Goal: Task Accomplishment & Management: Manage account settings

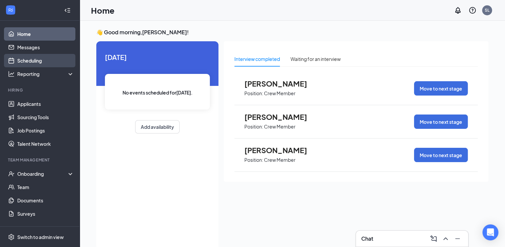
click at [19, 58] on link "Scheduling" at bounding box center [45, 60] width 57 height 13
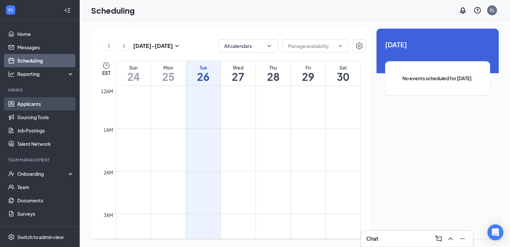
click at [38, 100] on link "Applicants" at bounding box center [45, 103] width 57 height 13
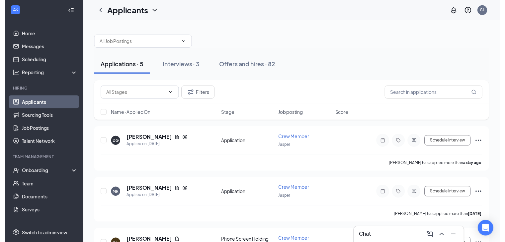
scroll to position [33, 0]
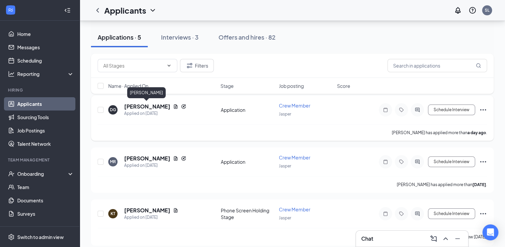
click at [157, 106] on h5 "[PERSON_NAME]" at bounding box center [147, 106] width 46 height 7
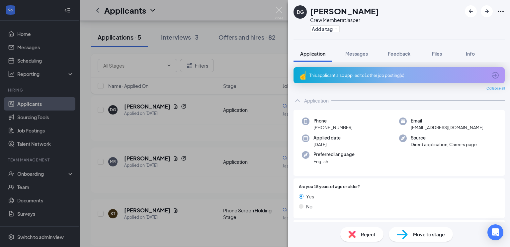
click at [492, 72] on icon "ArrowCircle" at bounding box center [495, 75] width 7 height 7
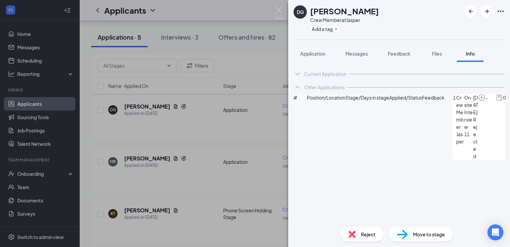
click at [354, 234] on img at bounding box center [352, 233] width 7 height 7
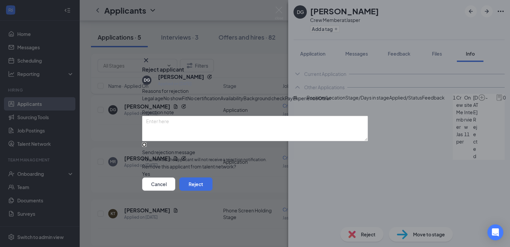
click at [147, 147] on input "Send rejection message If unchecked, the applicant will not receive a rejection…" at bounding box center [144, 144] width 4 height 4
checkbox input "true"
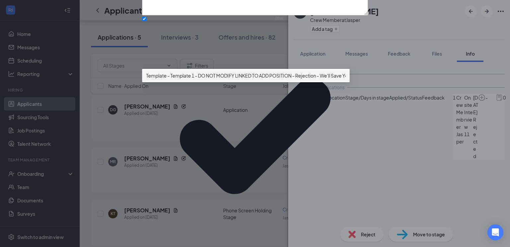
click at [214, 79] on span "Template - Template 1 - DO NOT MODIFY LINKED TO ADD POSITION - Rejection - We'l…" at bounding box center [262, 75] width 232 height 7
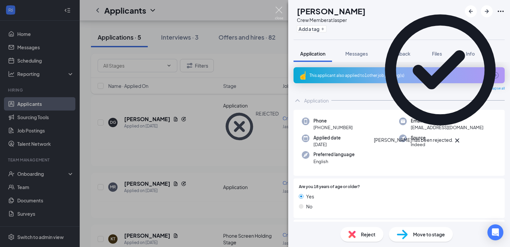
click at [278, 9] on img at bounding box center [279, 13] width 8 height 13
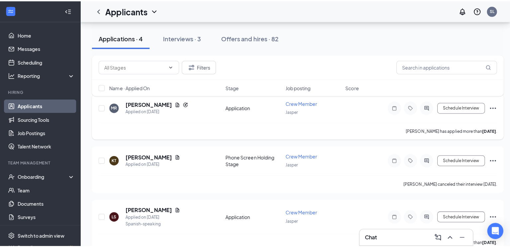
scroll to position [33, 0]
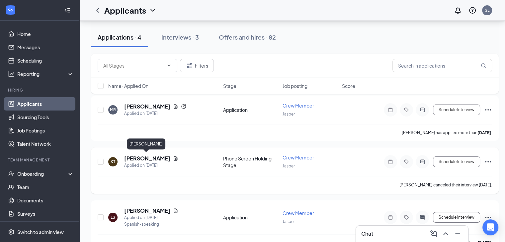
click at [154, 157] on h5 "[PERSON_NAME]" at bounding box center [147, 157] width 46 height 7
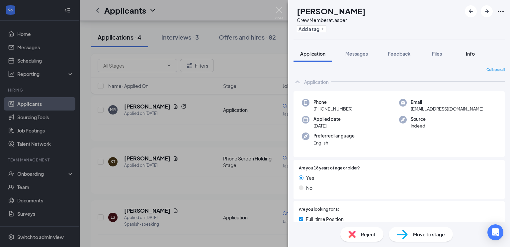
click at [473, 54] on span "Info" at bounding box center [470, 53] width 9 height 6
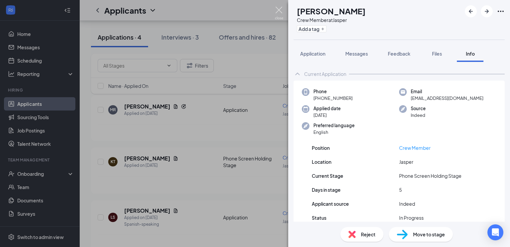
click at [280, 10] on img at bounding box center [279, 13] width 8 height 13
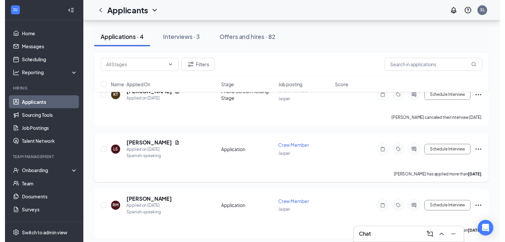
scroll to position [100, 0]
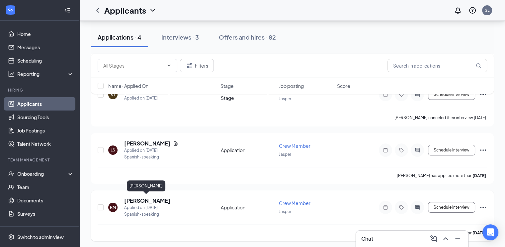
click at [136, 198] on h5 "[PERSON_NAME]" at bounding box center [147, 200] width 46 height 7
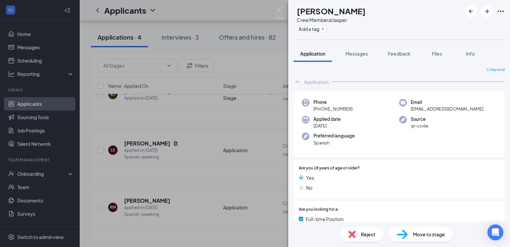
click at [356, 232] on div "Reject" at bounding box center [362, 234] width 43 height 15
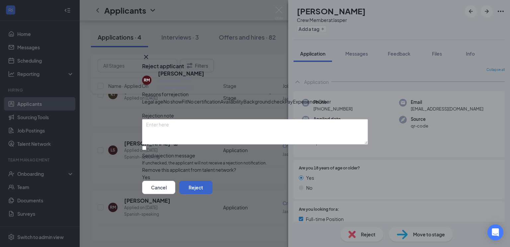
click at [213, 194] on button "Reject" at bounding box center [195, 186] width 33 height 13
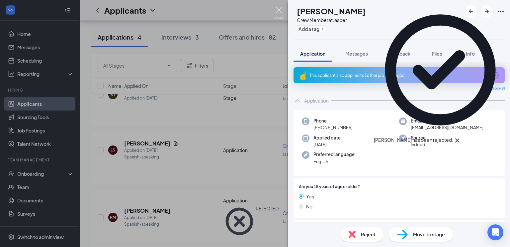
click at [278, 9] on img at bounding box center [279, 13] width 8 height 13
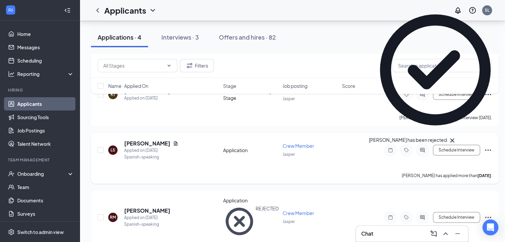
scroll to position [48, 0]
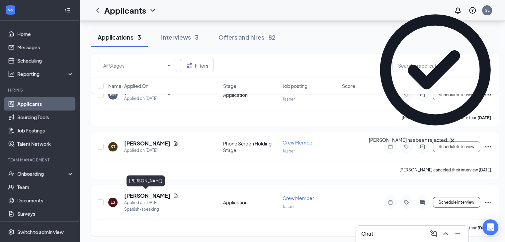
click at [144, 192] on h5 "[PERSON_NAME]" at bounding box center [147, 195] width 46 height 7
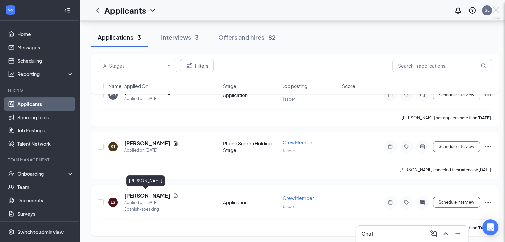
scroll to position [43, 0]
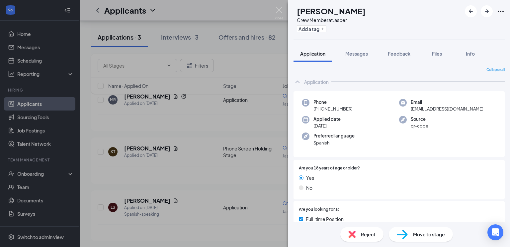
click at [345, 231] on div "Reject" at bounding box center [362, 234] width 43 height 15
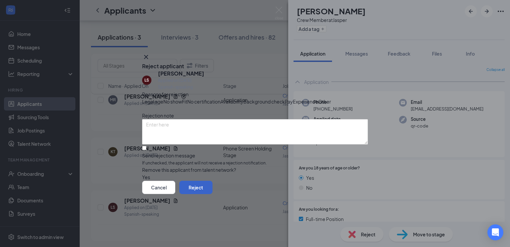
click at [213, 194] on button "Reject" at bounding box center [195, 186] width 33 height 13
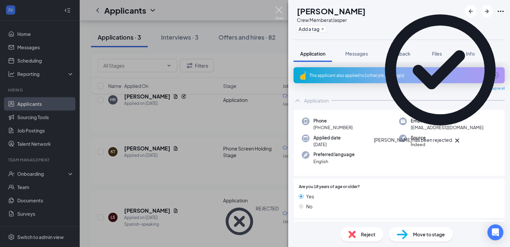
click at [278, 7] on img at bounding box center [279, 13] width 8 height 13
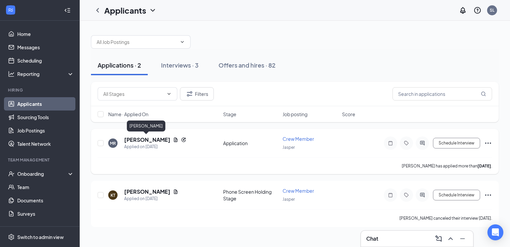
click at [153, 138] on h5 "[PERSON_NAME]" at bounding box center [147, 139] width 46 height 7
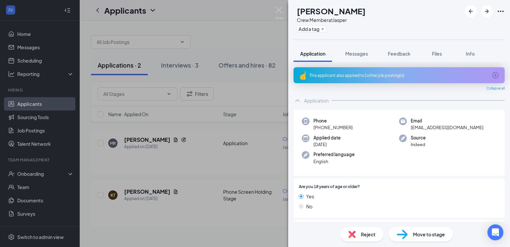
click at [366, 236] on span "Reject" at bounding box center [368, 233] width 15 height 7
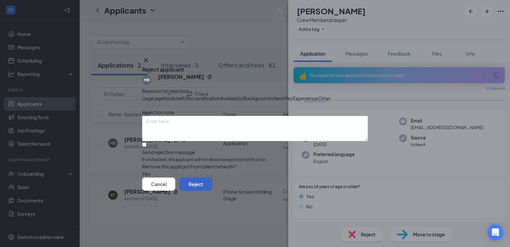
click at [213, 190] on button "Reject" at bounding box center [195, 183] width 33 height 13
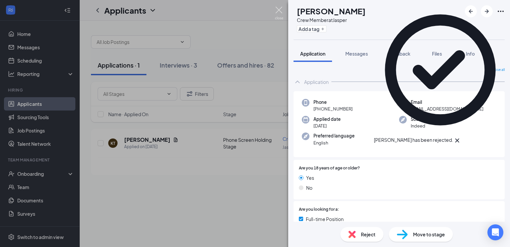
click at [280, 11] on img at bounding box center [279, 13] width 8 height 13
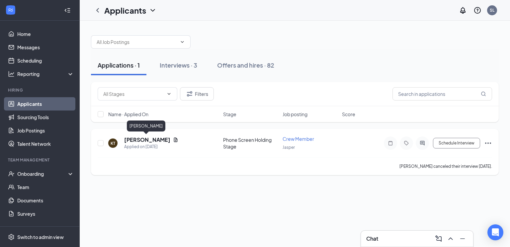
click at [142, 136] on h5 "[PERSON_NAME]" at bounding box center [147, 139] width 46 height 7
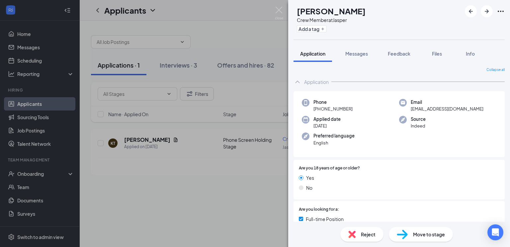
click at [432, 234] on span "Move to stage" at bounding box center [429, 233] width 32 height 7
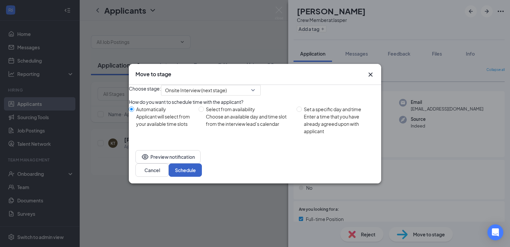
click at [202, 171] on button "Schedule" at bounding box center [185, 169] width 33 height 13
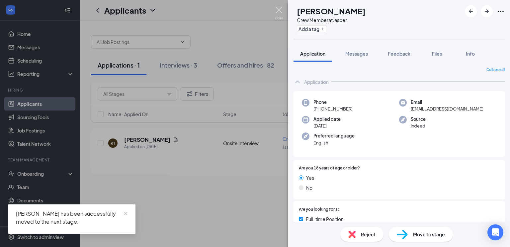
click at [279, 10] on img at bounding box center [279, 13] width 8 height 13
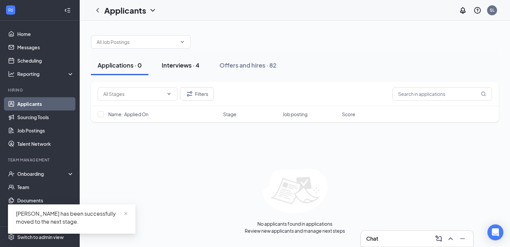
click at [179, 64] on div "Interviews · 4" at bounding box center [181, 65] width 38 height 8
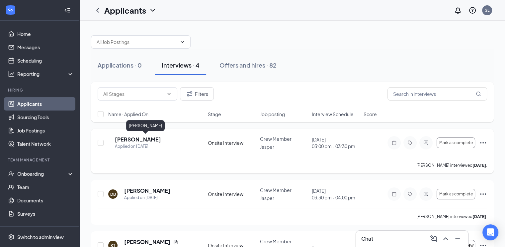
click at [157, 139] on h5 "[PERSON_NAME]" at bounding box center [138, 139] width 46 height 7
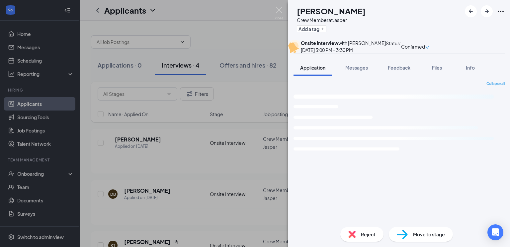
click at [365, 228] on div "Reject" at bounding box center [362, 234] width 43 height 15
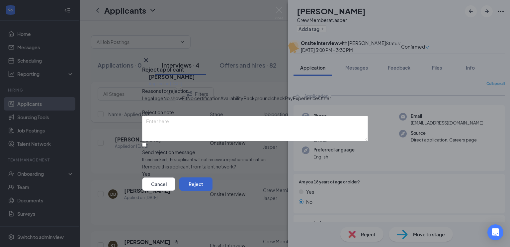
click at [213, 190] on button "Reject" at bounding box center [195, 183] width 33 height 13
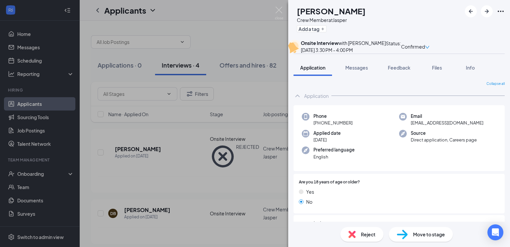
click at [415, 229] on div "Move to stage" at bounding box center [421, 234] width 64 height 15
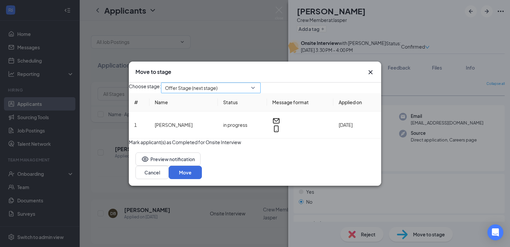
click at [251, 85] on span "Offer Stage (next stage)" at bounding box center [208, 92] width 86 height 18
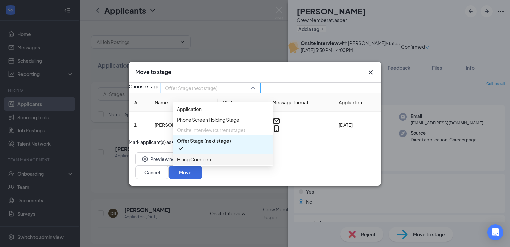
click at [186, 163] on span "Hiring Complete" at bounding box center [195, 158] width 36 height 7
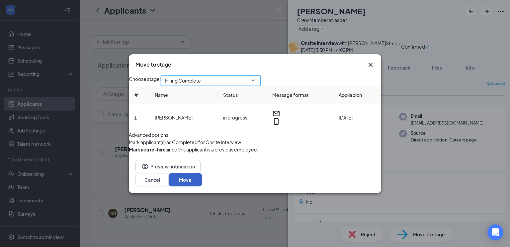
click at [202, 186] on button "Move" at bounding box center [185, 179] width 33 height 13
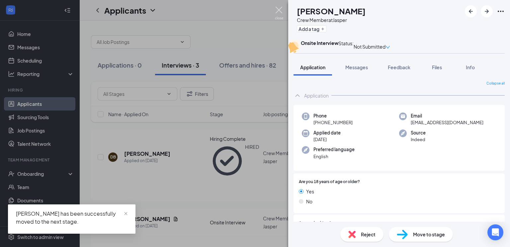
click at [279, 12] on img at bounding box center [279, 13] width 8 height 13
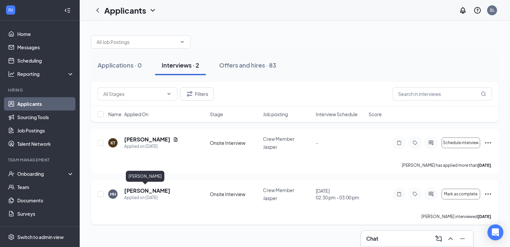
click at [130, 190] on h5 "[PERSON_NAME]" at bounding box center [147, 190] width 46 height 7
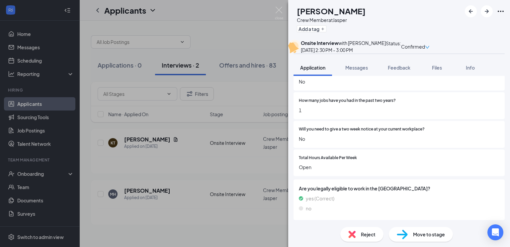
scroll to position [483, 0]
click at [366, 229] on div "Reject" at bounding box center [362, 234] width 43 height 15
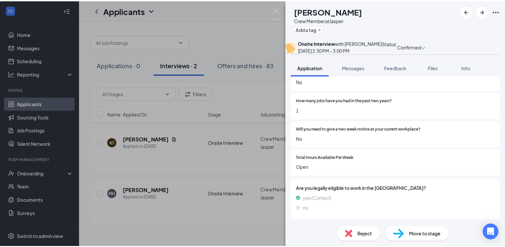
scroll to position [480, 0]
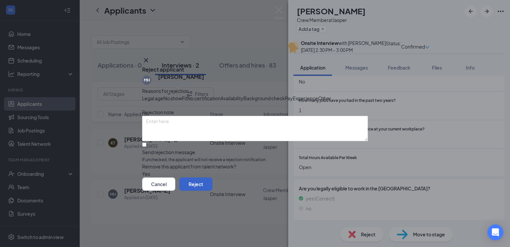
click at [213, 190] on button "Reject" at bounding box center [195, 183] width 33 height 13
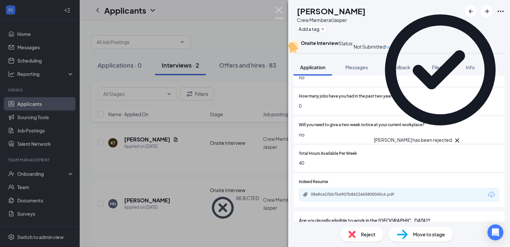
click at [278, 8] on img at bounding box center [279, 13] width 8 height 13
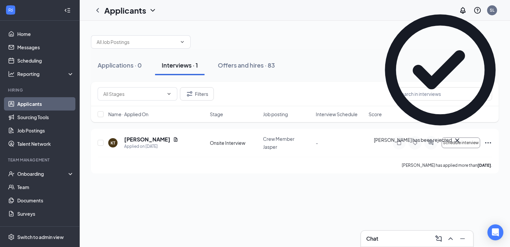
click at [461, 136] on icon "Cross" at bounding box center [457, 140] width 8 height 8
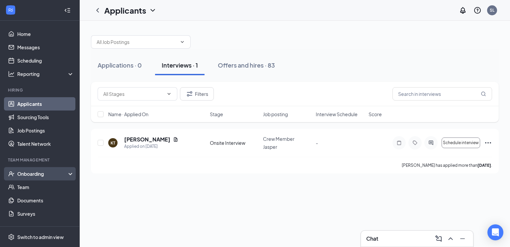
click at [20, 168] on div "Onboarding" at bounding box center [40, 173] width 80 height 13
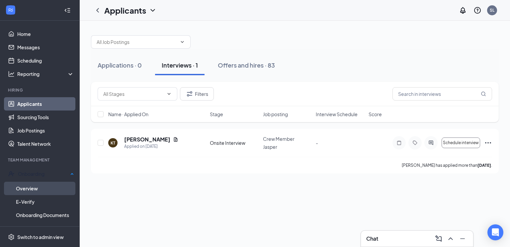
click at [28, 188] on link "Overview" at bounding box center [45, 187] width 58 height 13
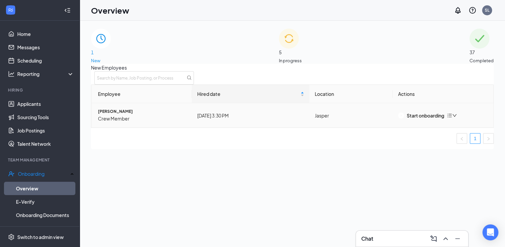
click at [132, 115] on span "[PERSON_NAME]" at bounding box center [142, 111] width 89 height 6
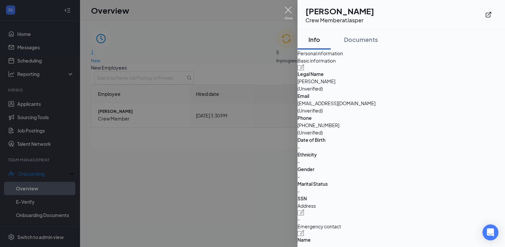
click at [288, 7] on img at bounding box center [288, 13] width 8 height 13
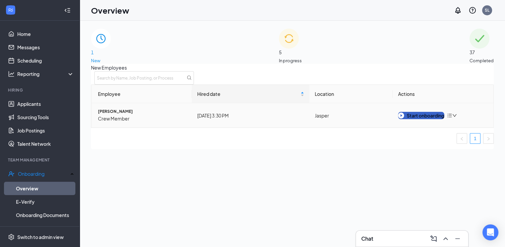
click at [408, 119] on div "Start onboarding" at bounding box center [421, 115] width 46 height 7
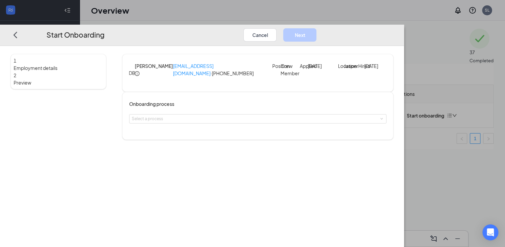
click at [266, 140] on div "Onboarding process Select a process" at bounding box center [257, 116] width 271 height 48
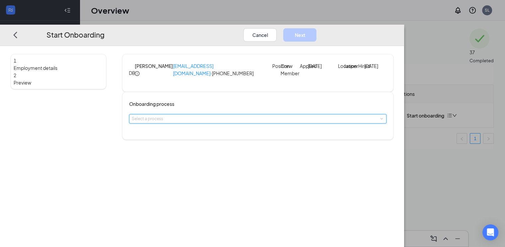
click at [262, 123] on div "Select a process" at bounding box center [258, 118] width 252 height 9
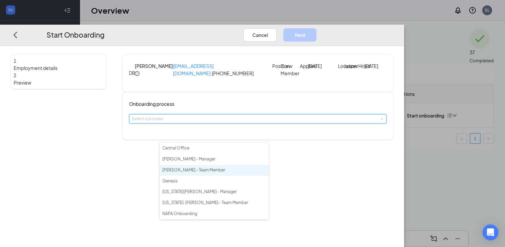
click at [211, 168] on span "[PERSON_NAME] - Team Member" at bounding box center [193, 169] width 63 height 5
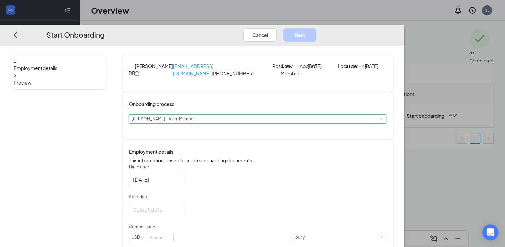
scroll to position [41, 0]
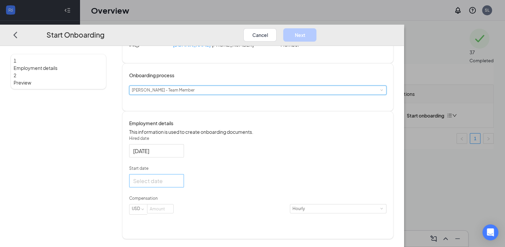
click at [180, 185] on div at bounding box center [156, 180] width 47 height 8
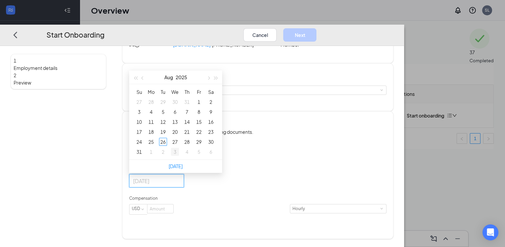
type input "[DATE]"
click at [155, 155] on div "1" at bounding box center [151, 152] width 8 height 8
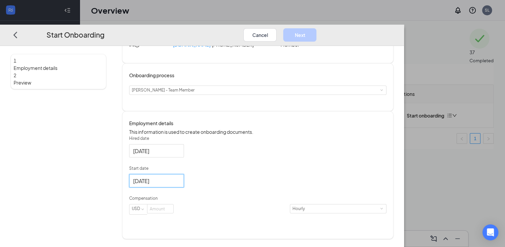
click at [298, 164] on div "Hired date [DATE] Start date [DATE] [DATE] Su Mo Tu We Th Fr Sa 31 1 2 3 4 5 6 …" at bounding box center [257, 178] width 257 height 87
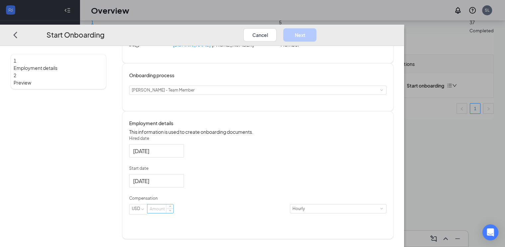
click at [173, 213] on input at bounding box center [161, 208] width 26 height 9
type input "12"
click at [317, 28] on button "Next" at bounding box center [299, 34] width 33 height 13
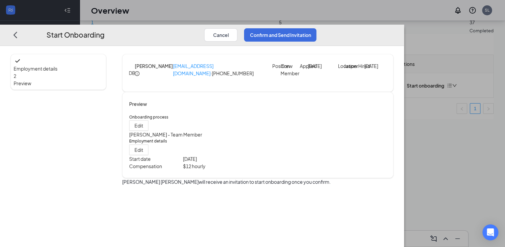
scroll to position [0, 0]
click at [317, 28] on button "Confirm and Send Invitation" at bounding box center [280, 34] width 72 height 13
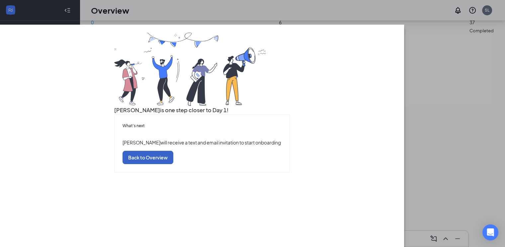
click at [173, 164] on button "Back to Overview" at bounding box center [148, 157] width 51 height 13
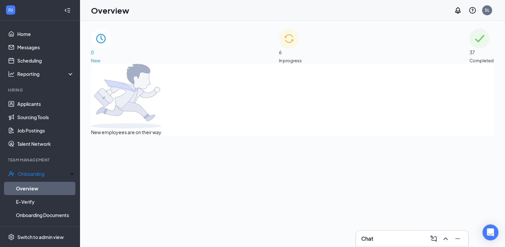
click at [279, 42] on div "6 In progress" at bounding box center [290, 46] width 23 height 35
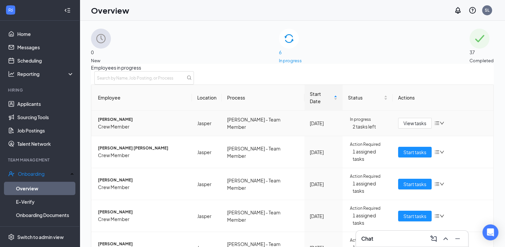
scroll to position [33, 0]
click at [440, 181] on icon "down" at bounding box center [442, 183] width 5 height 5
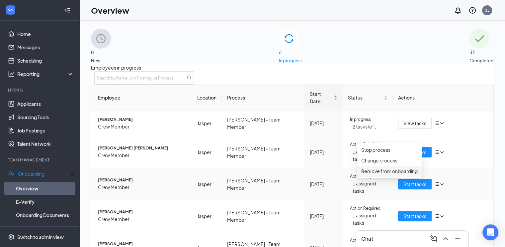
click at [379, 174] on div "Remove from onboarding" at bounding box center [389, 170] width 56 height 7
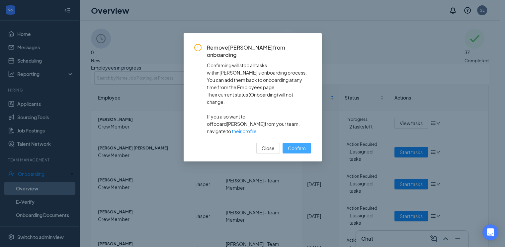
click at [291, 144] on span "Confirm" at bounding box center [297, 147] width 18 height 7
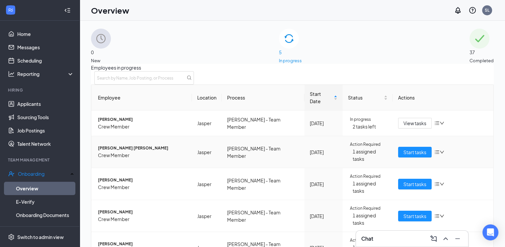
scroll to position [9, 0]
click at [137, 177] on span "[PERSON_NAME]" at bounding box center [142, 180] width 89 height 6
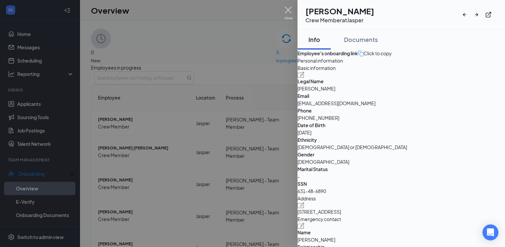
click at [291, 10] on img at bounding box center [288, 13] width 8 height 13
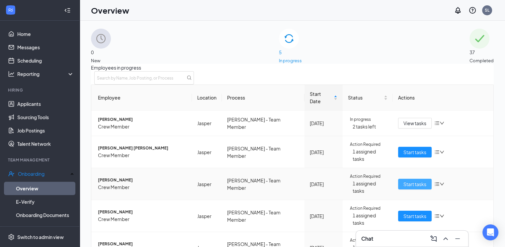
click at [412, 180] on span "Start tasks" at bounding box center [415, 183] width 23 height 7
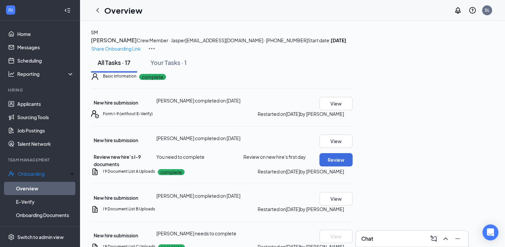
scroll to position [133, 0]
click at [100, 9] on icon "ChevronLeft" at bounding box center [98, 10] width 8 height 8
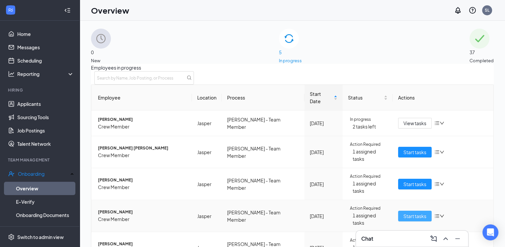
click at [404, 212] on span "Start tasks" at bounding box center [415, 215] width 23 height 7
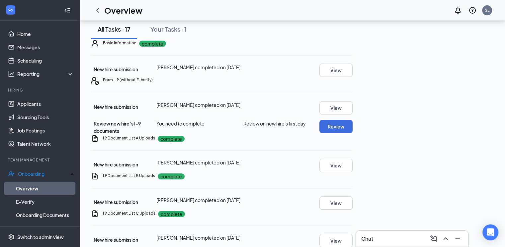
scroll to position [100, 0]
click at [353, 158] on button "View" at bounding box center [336, 164] width 33 height 13
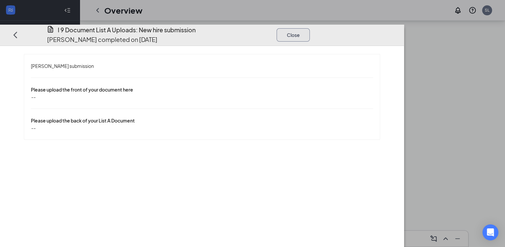
click at [310, 28] on button "Close" at bounding box center [293, 34] width 33 height 13
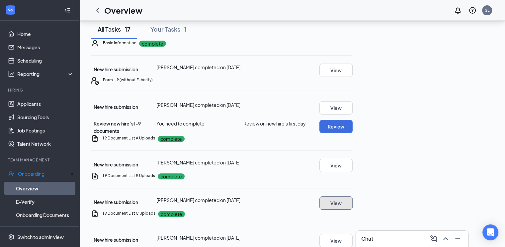
click at [353, 196] on button "View" at bounding box center [336, 202] width 33 height 13
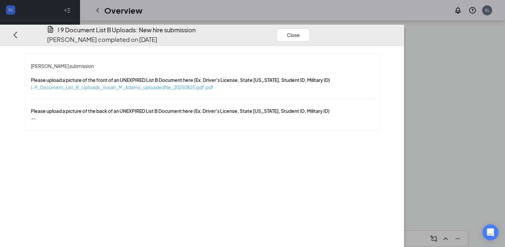
click at [195, 84] on span "I-9_Document_List_B_Uploads_Josiah_M_Adams_uploadedfile_20250825.pdf.pdf" at bounding box center [122, 87] width 183 height 6
click at [310, 28] on button "Close" at bounding box center [293, 34] width 33 height 13
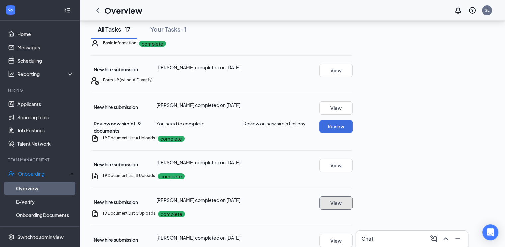
scroll to position [161, 0]
click at [353, 234] on button "View" at bounding box center [336, 240] width 33 height 13
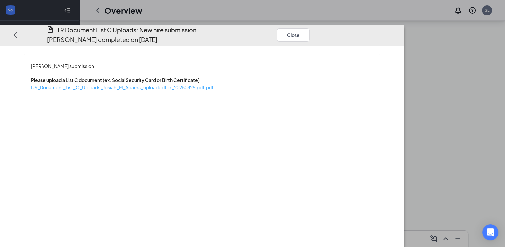
click at [210, 84] on span "I-9_Document_List_C_Uploads_Josiah_M_Adams_uploadedfile_20250825.pdf.pdf" at bounding box center [122, 87] width 183 height 6
click at [310, 28] on button "Close" at bounding box center [293, 34] width 33 height 13
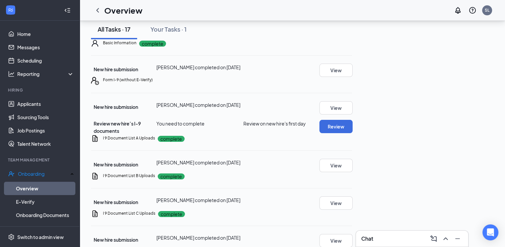
click at [98, 12] on icon "ChevronLeft" at bounding box center [98, 10] width 8 height 8
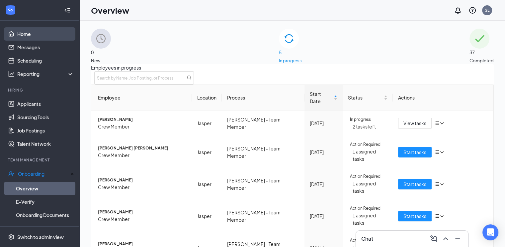
click at [30, 36] on link "Home" at bounding box center [45, 33] width 57 height 13
